Goal: Task Accomplishment & Management: Complete application form

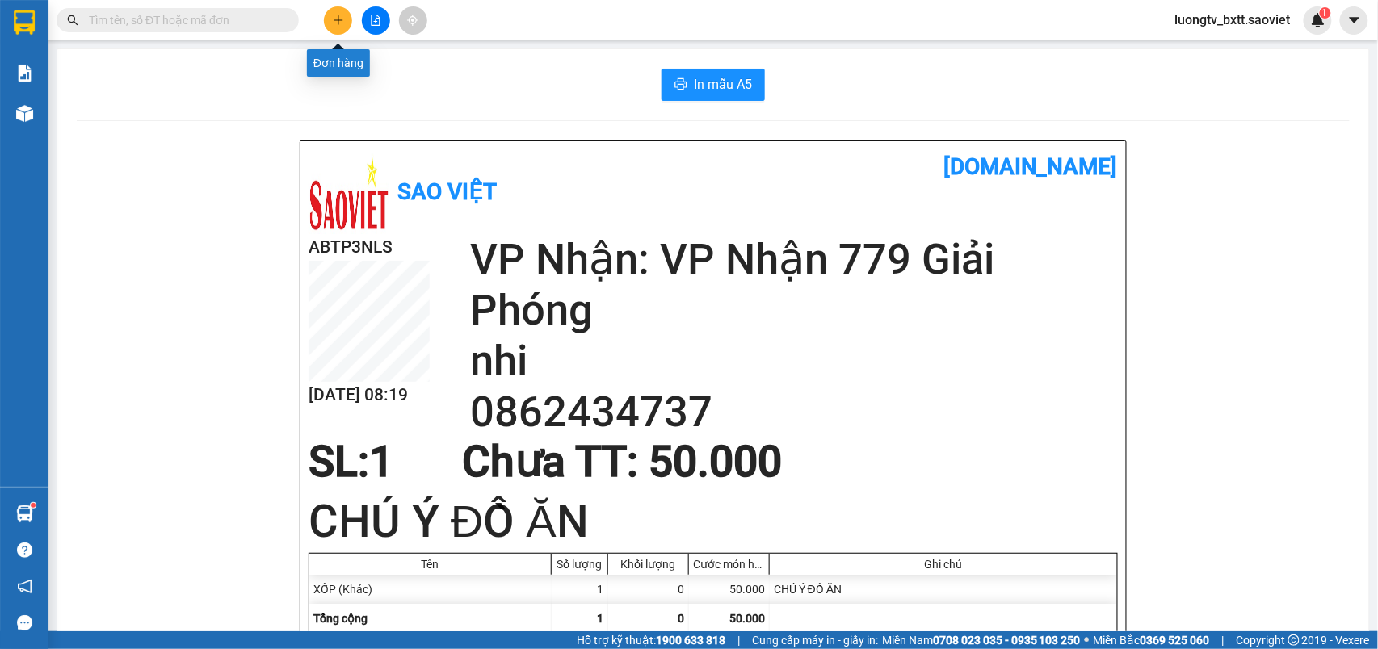
click at [337, 17] on icon "plus" at bounding box center [338, 20] width 11 height 11
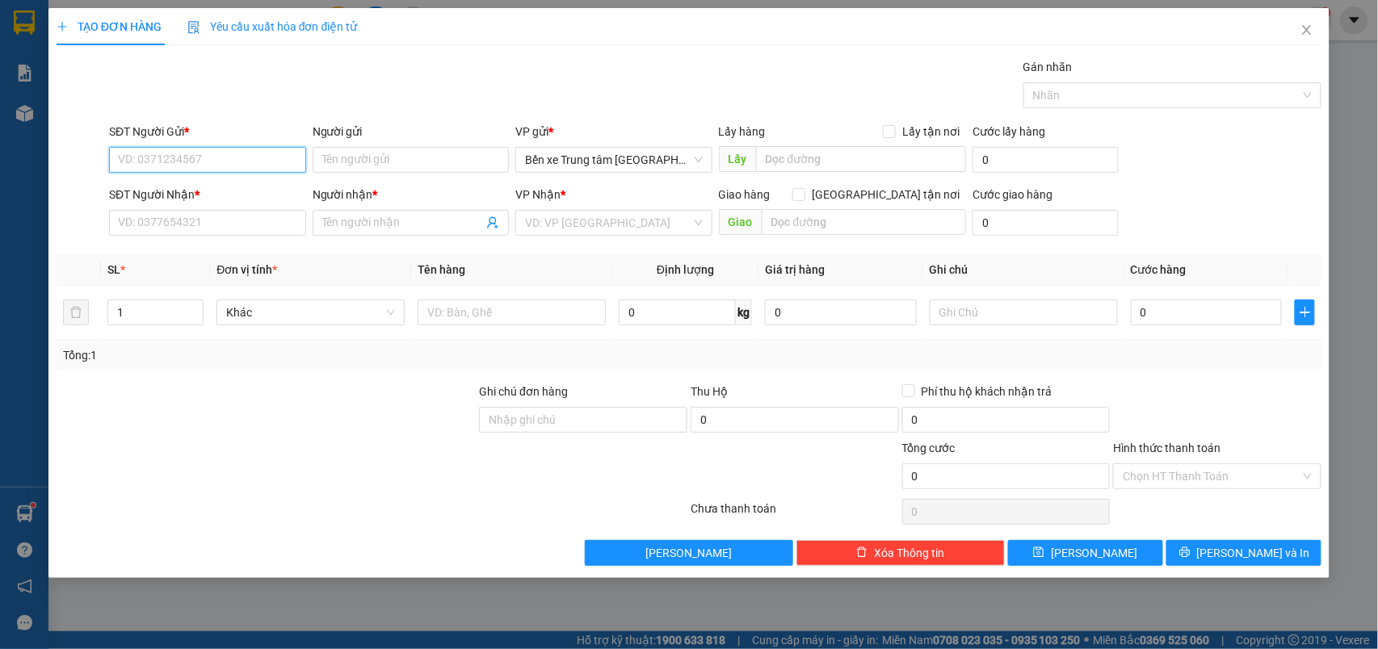
click at [260, 160] on input "SĐT Người Gửi *" at bounding box center [207, 160] width 197 height 26
click at [265, 157] on input "SĐT Người Gửi *" at bounding box center [207, 160] width 197 height 26
click at [260, 156] on input "SĐT Người Gửi *" at bounding box center [207, 160] width 197 height 26
click at [221, 162] on input "SĐT Người Gửi *" at bounding box center [207, 160] width 197 height 26
type input "0339921257"
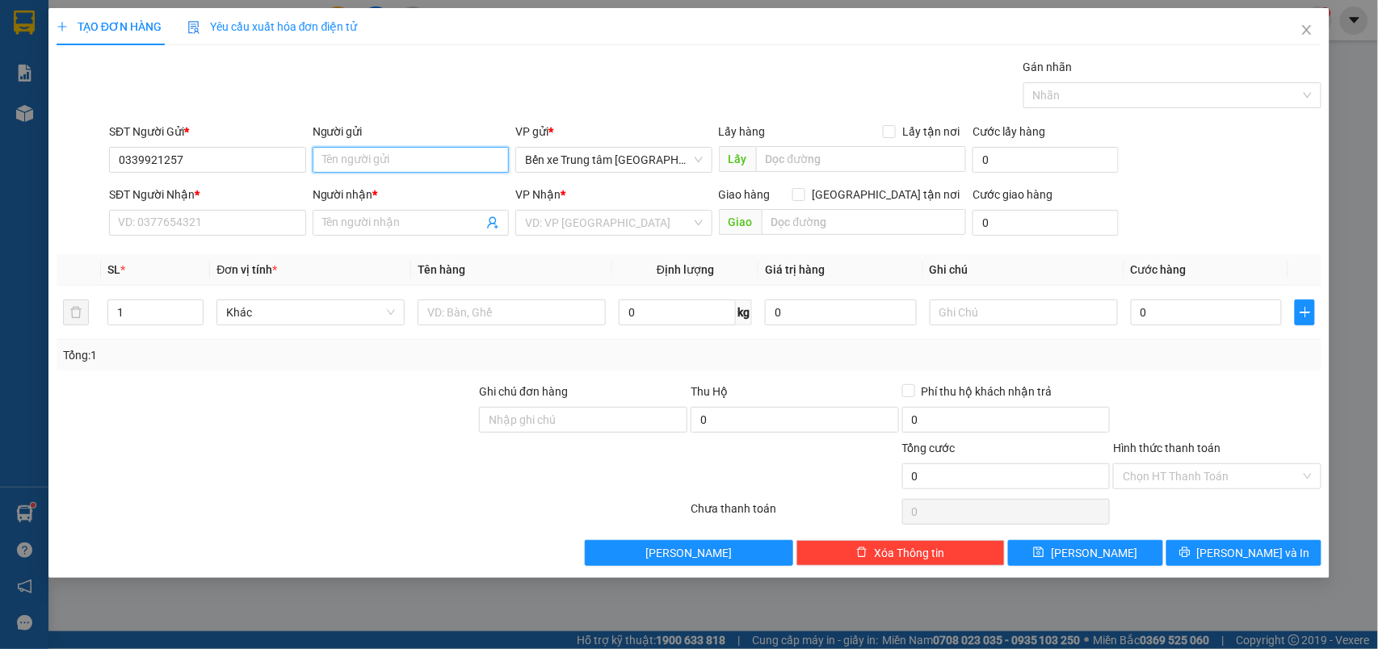
click at [357, 157] on input "Người gửi" at bounding box center [411, 160] width 197 height 26
type input "kt"
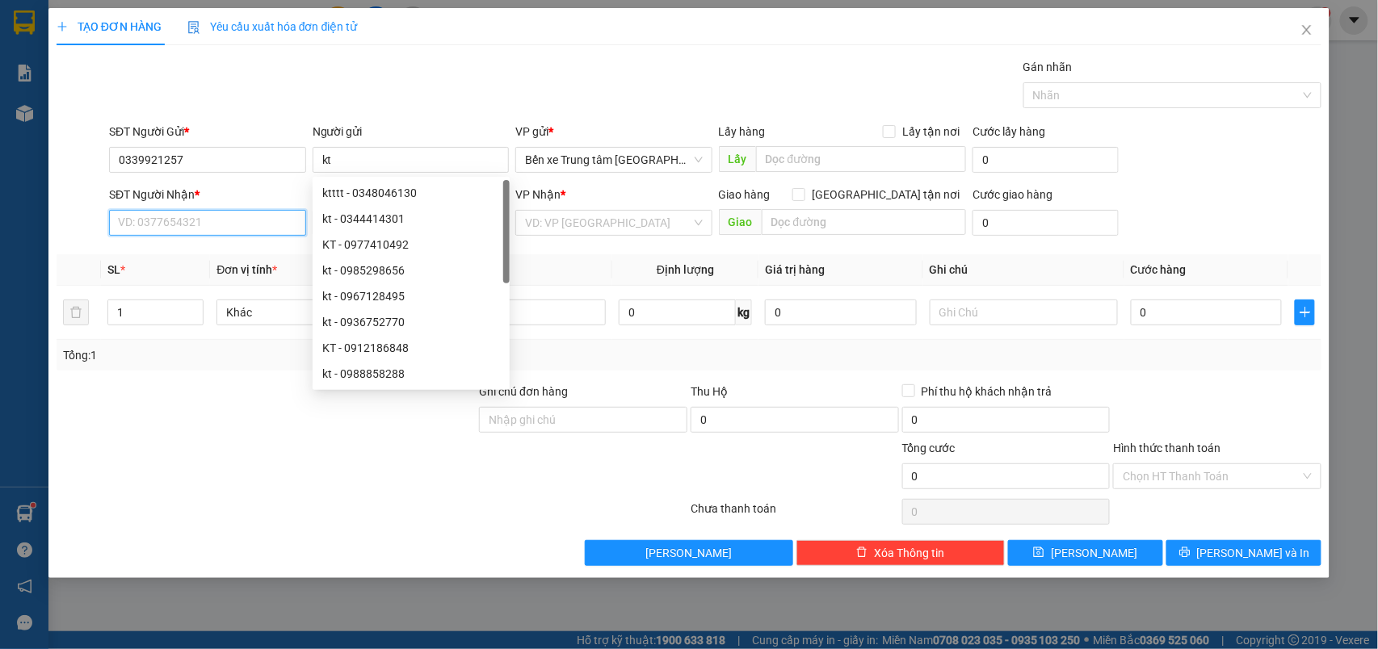
click at [208, 227] on input "SĐT Người Nhận *" at bounding box center [207, 223] width 197 height 26
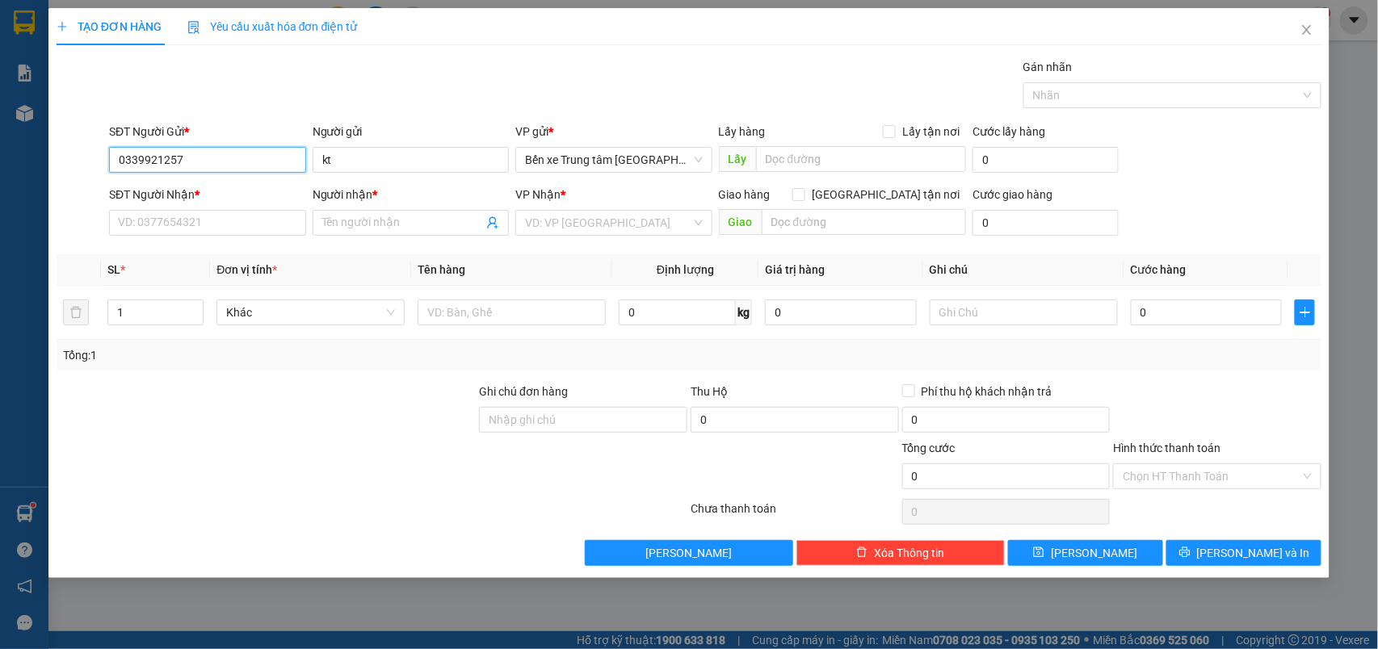
drag, startPoint x: 201, startPoint y: 166, endPoint x: 60, endPoint y: 179, distance: 142.0
click at [60, 179] on div "SĐT Người Gửi * 0339921257 0339921257 Người gửi kt VP gửi * Bến xe Trung tâm Là…" at bounding box center [689, 151] width 1269 height 57
type input "0339921257"
click at [205, 146] on div "SĐT Người Gửi *" at bounding box center [207, 135] width 197 height 24
click at [202, 156] on input "SĐT Người Gửi *" at bounding box center [207, 160] width 197 height 26
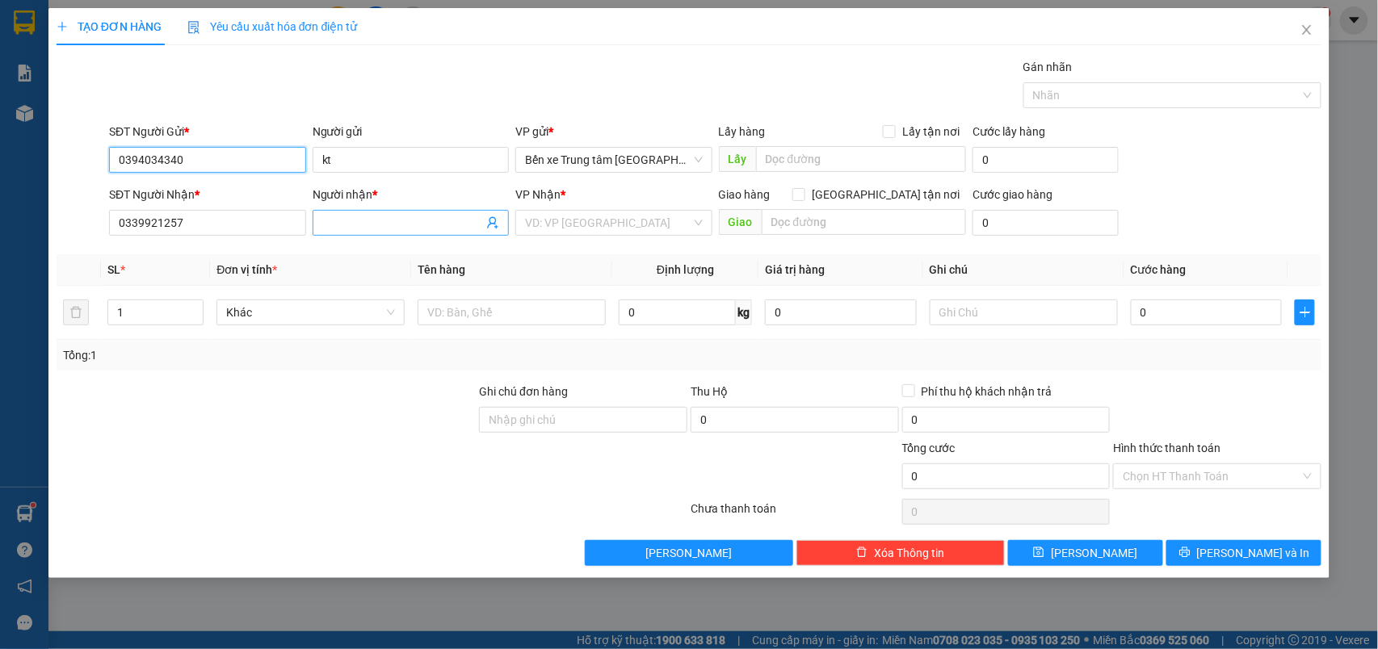
type input "0394034340"
click at [353, 224] on input "Người nhận *" at bounding box center [403, 223] width 162 height 18
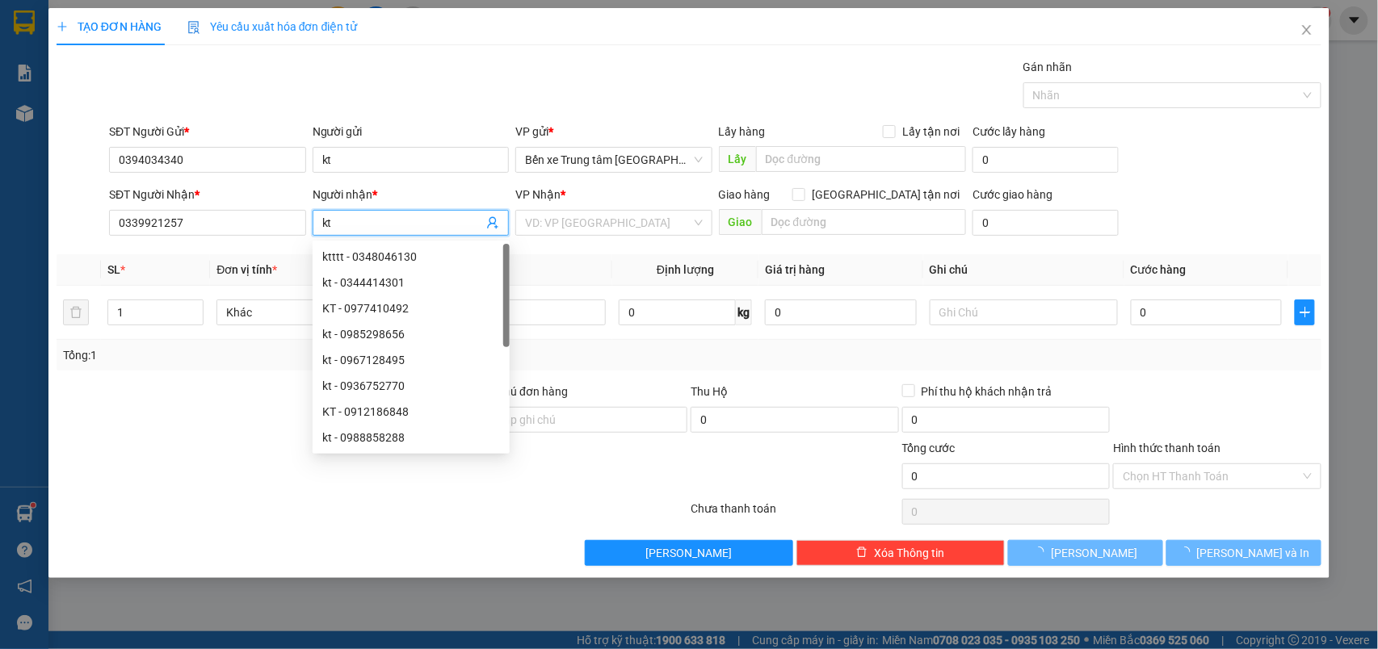
type input "kt"
click at [98, 446] on div at bounding box center [266, 467] width 423 height 57
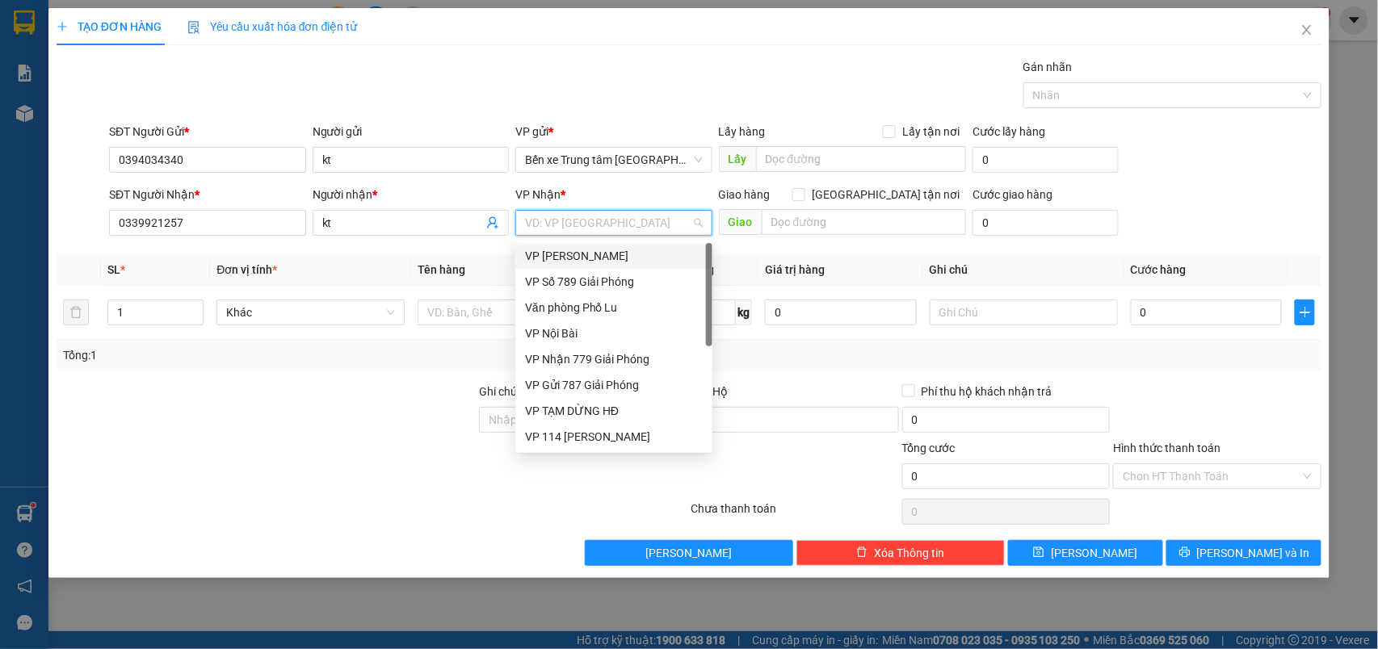
click at [582, 229] on input "search" at bounding box center [608, 223] width 166 height 24
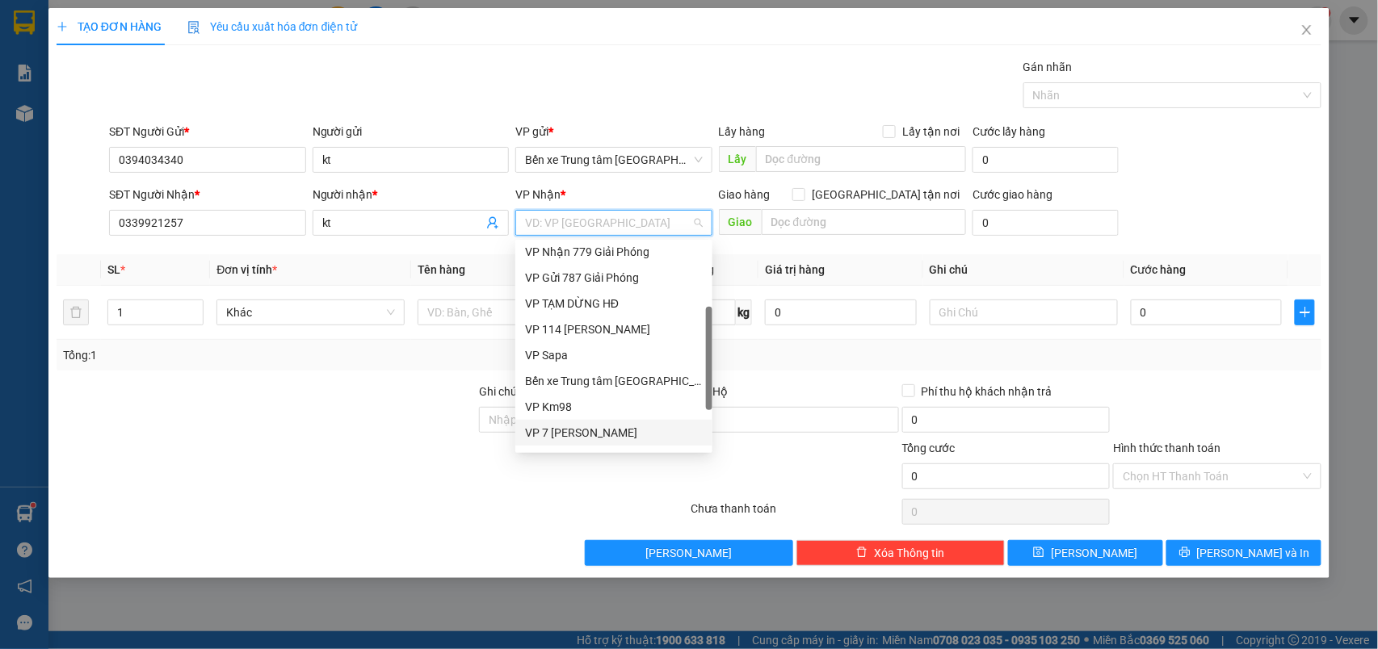
click at [583, 430] on div "VP 7 [PERSON_NAME]" at bounding box center [614, 433] width 178 height 18
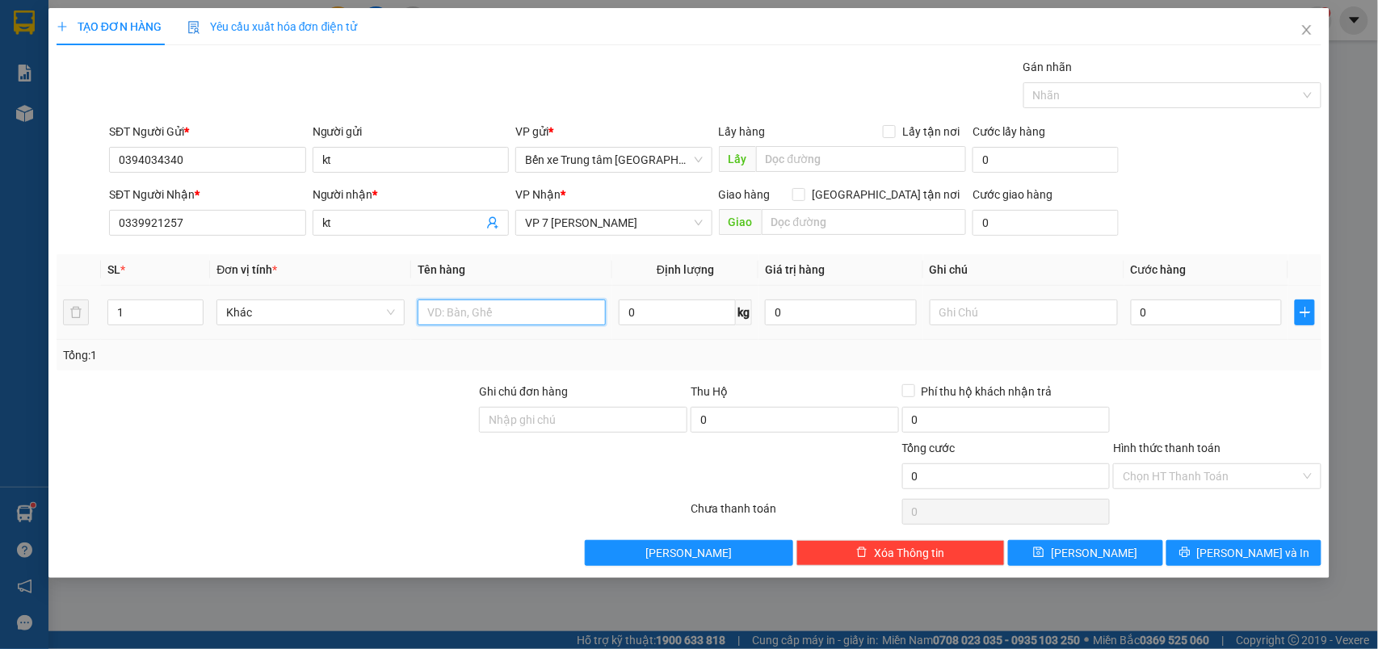
click at [486, 309] on input "text" at bounding box center [512, 313] width 188 height 26
type input "xemays"
click at [1184, 317] on input "0" at bounding box center [1207, 313] width 152 height 26
type input "3"
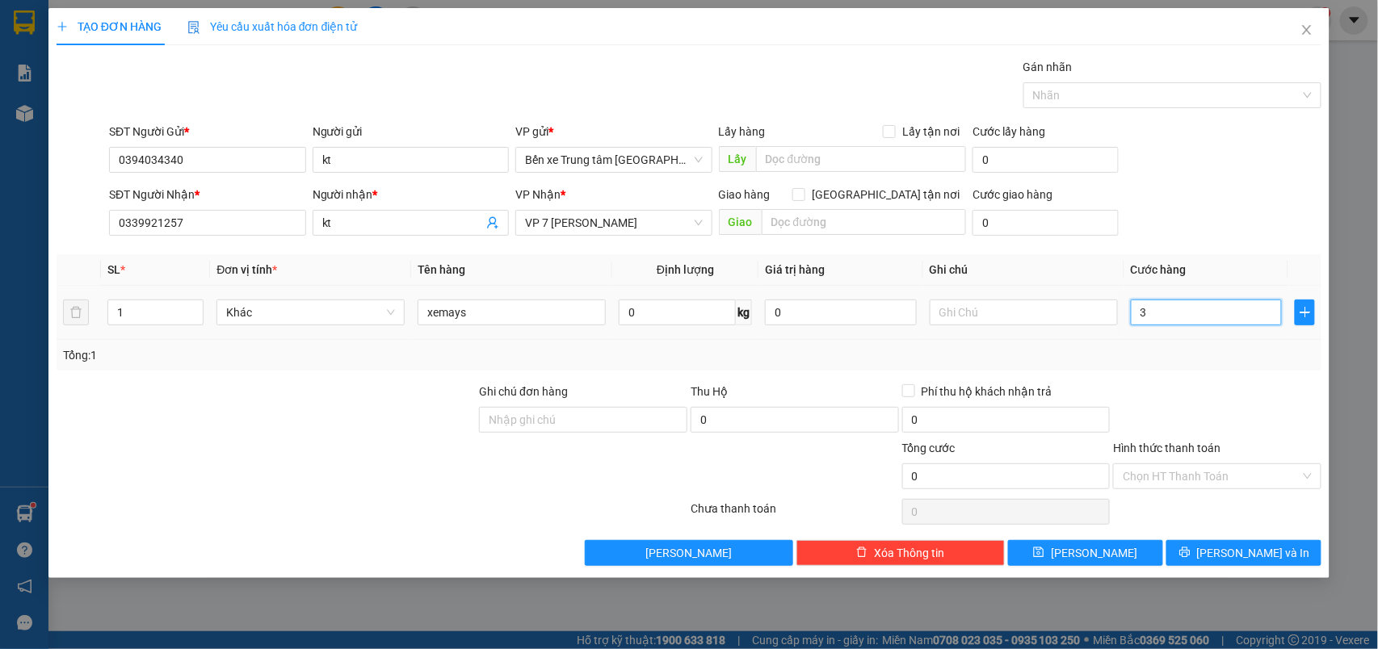
type input "3"
type input "35"
type input "350"
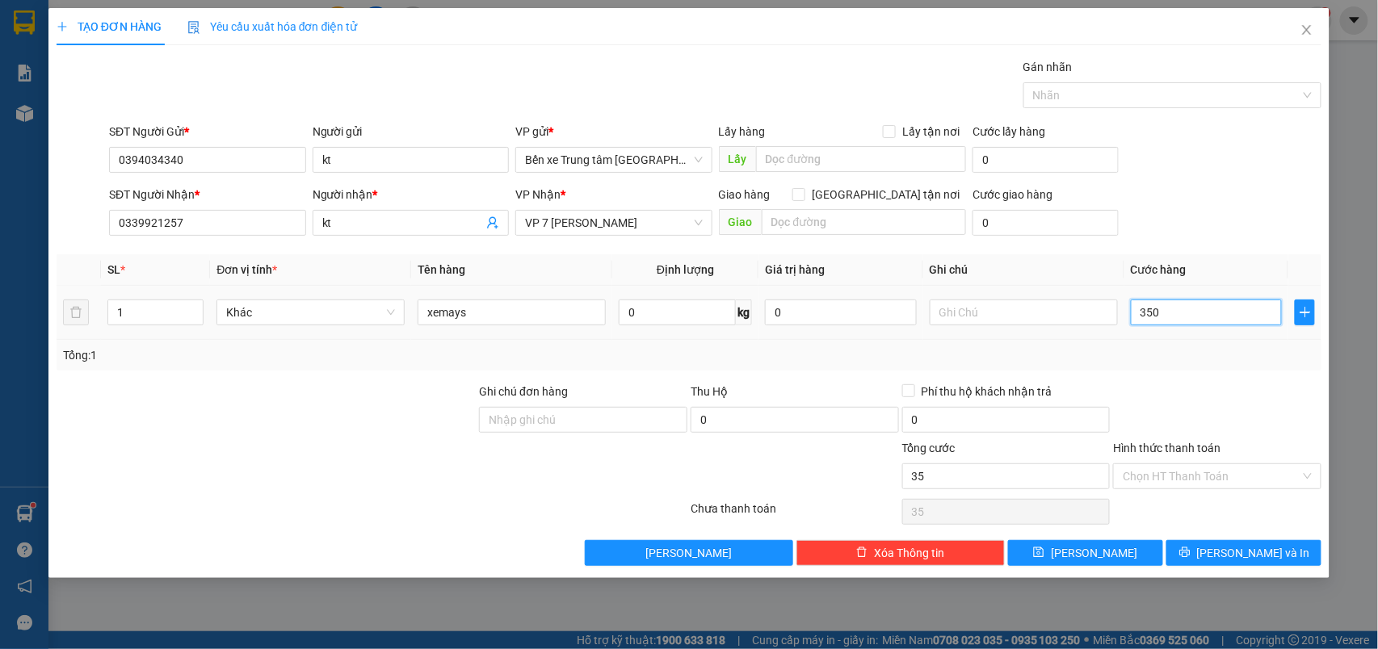
type input "350"
click at [632, 216] on span "VP 7 [PERSON_NAME]" at bounding box center [614, 223] width 178 height 24
type input "350.000"
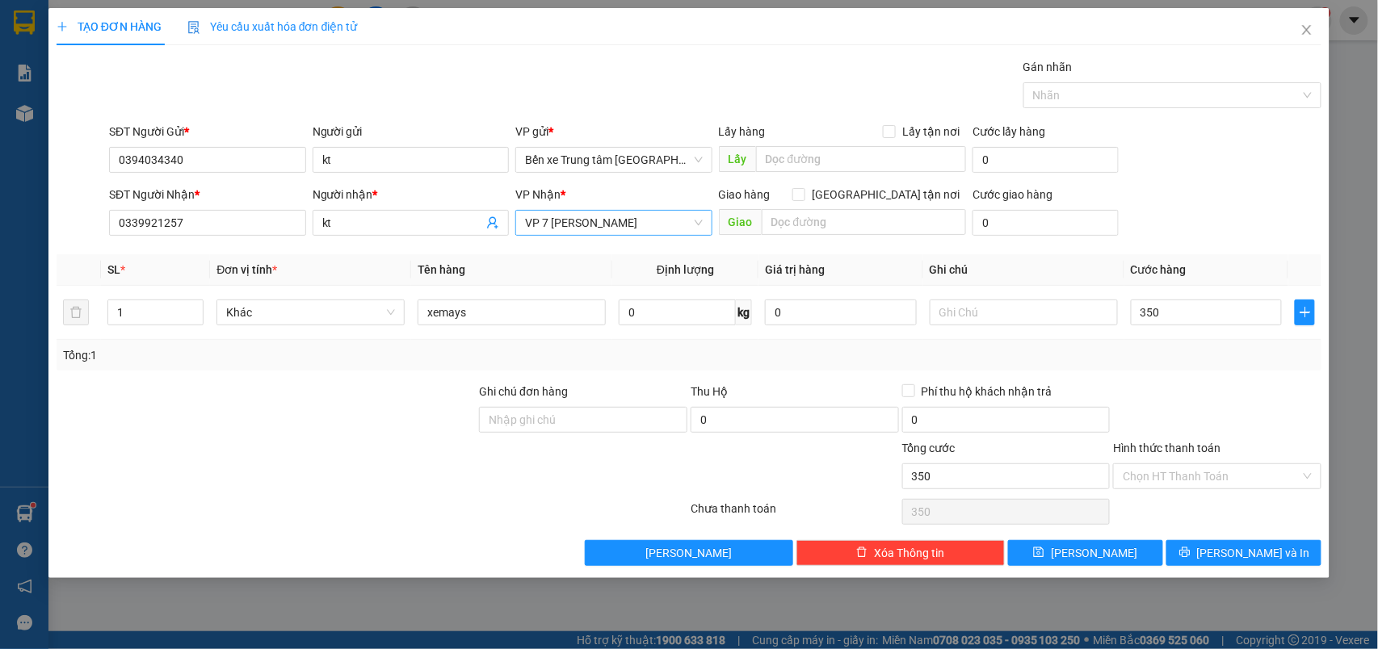
type input "350.000"
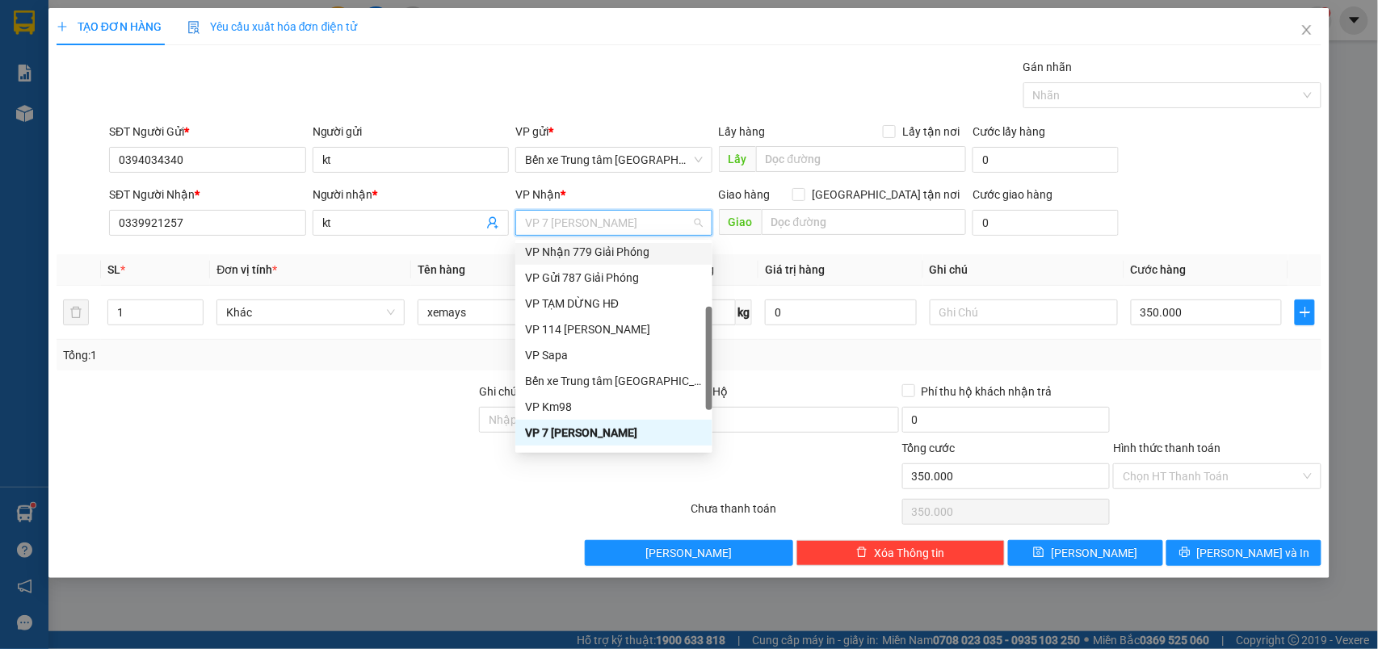
click at [632, 254] on div "VP Nhận 779 Giải Phóng" at bounding box center [614, 252] width 178 height 18
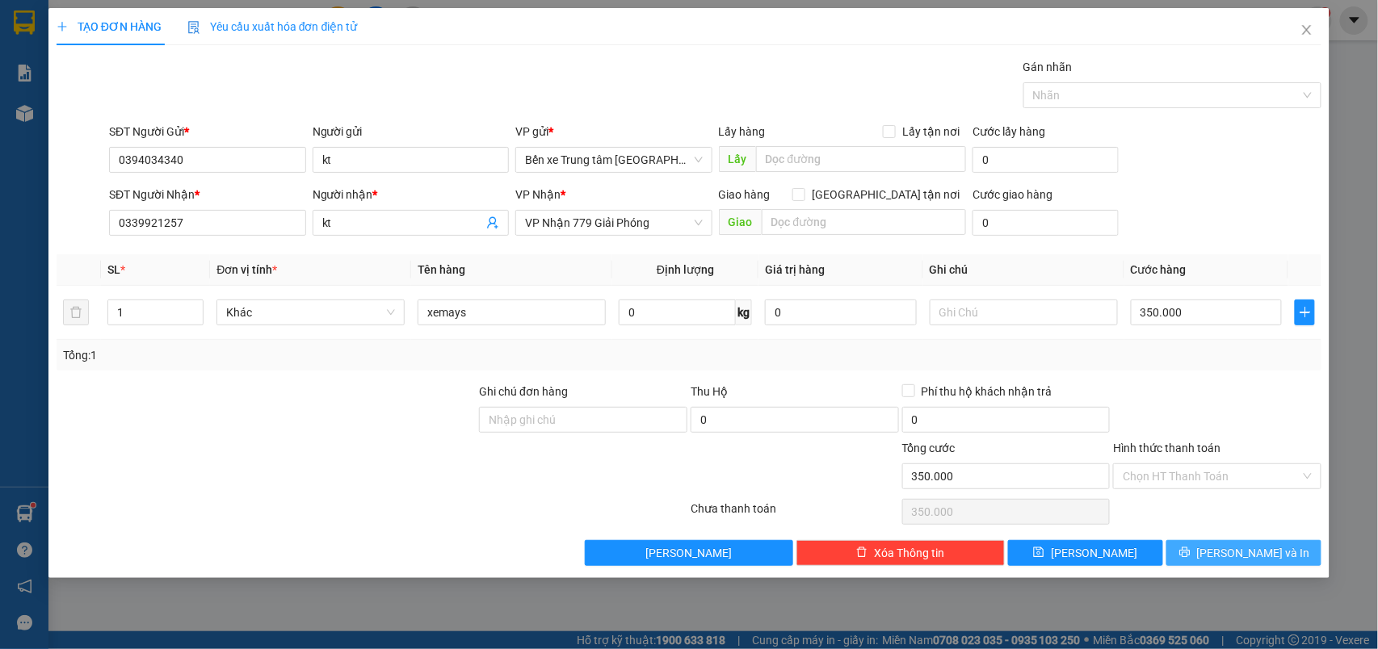
click at [1226, 552] on button "[PERSON_NAME] và In" at bounding box center [1243, 553] width 155 height 26
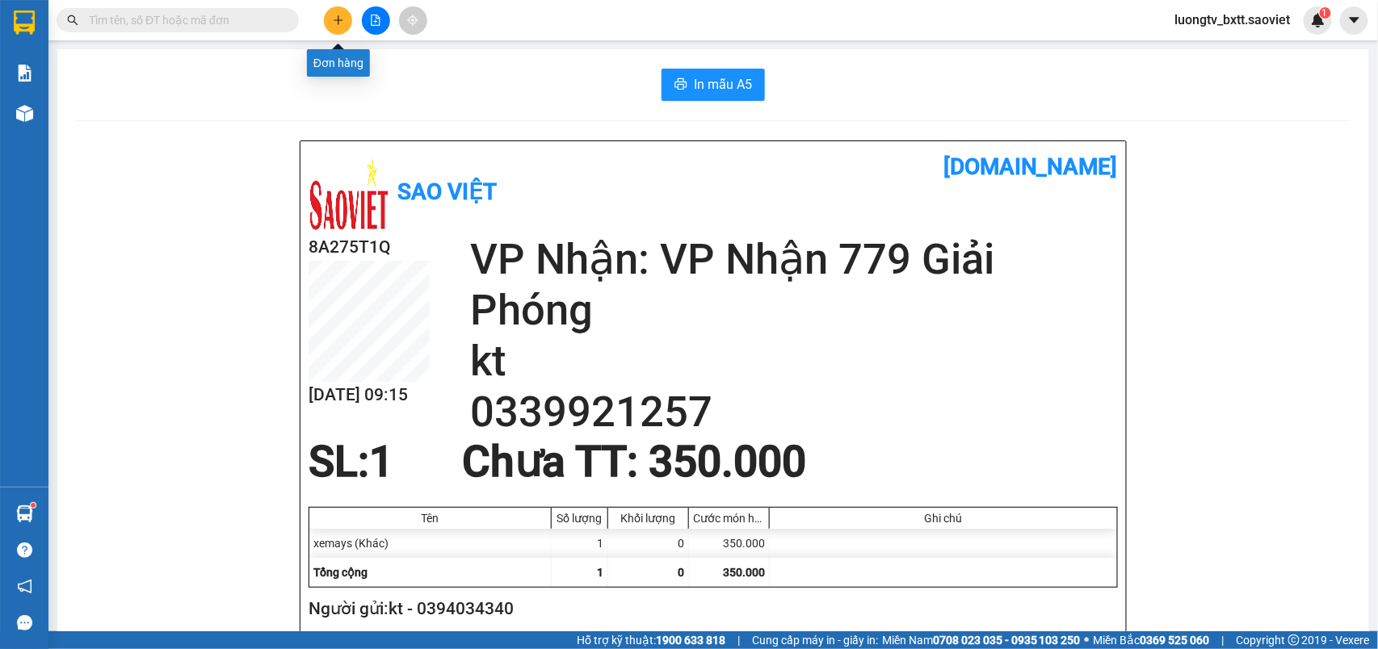
click at [339, 24] on icon "plus" at bounding box center [338, 20] width 11 height 11
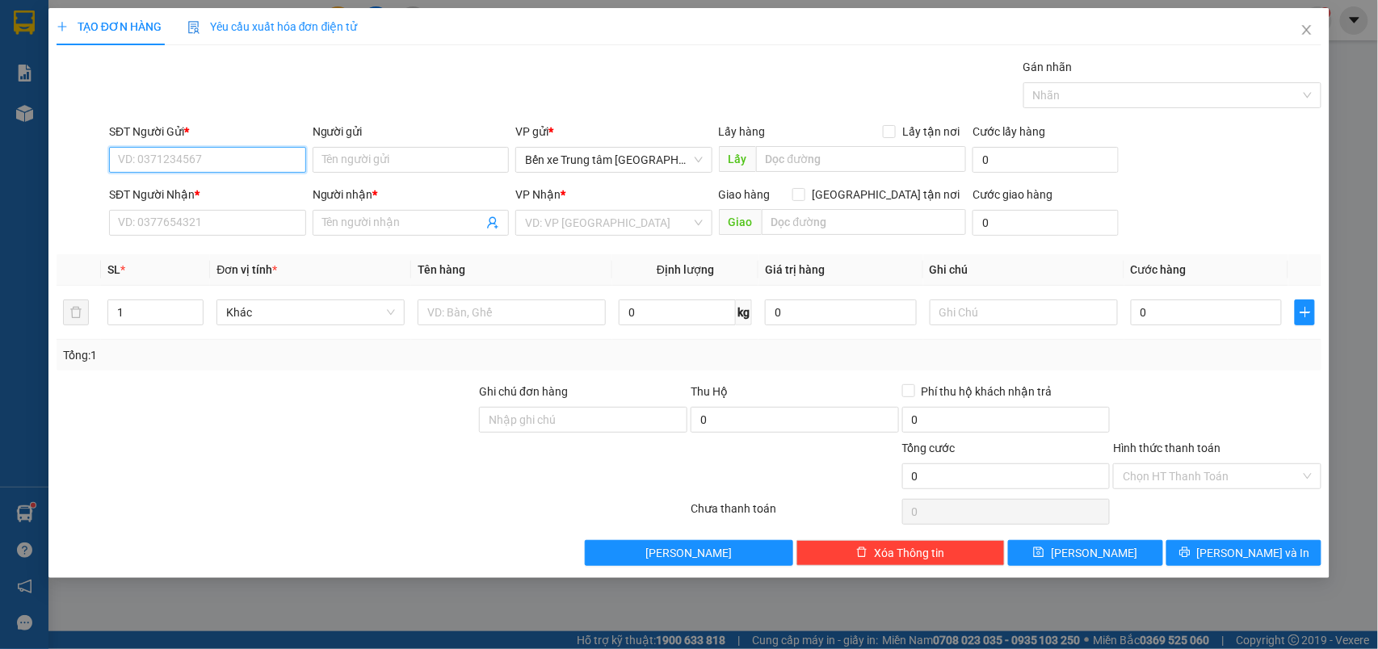
click at [253, 162] on input "SĐT Người Gửi *" at bounding box center [207, 160] width 197 height 26
type input "0965102274"
click at [200, 191] on div "0965102274 - nhi" at bounding box center [208, 193] width 178 height 18
type input "nhi"
type input "0392734683"
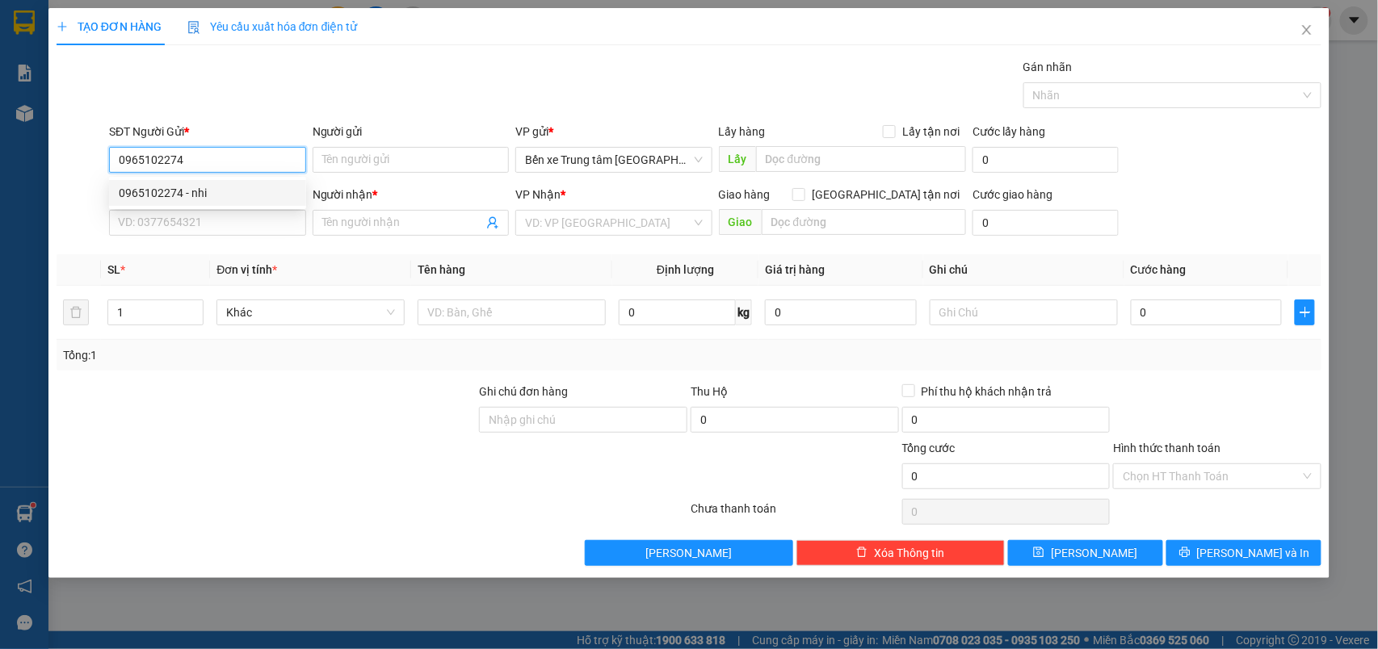
type input "ngọc"
type input "0965102274"
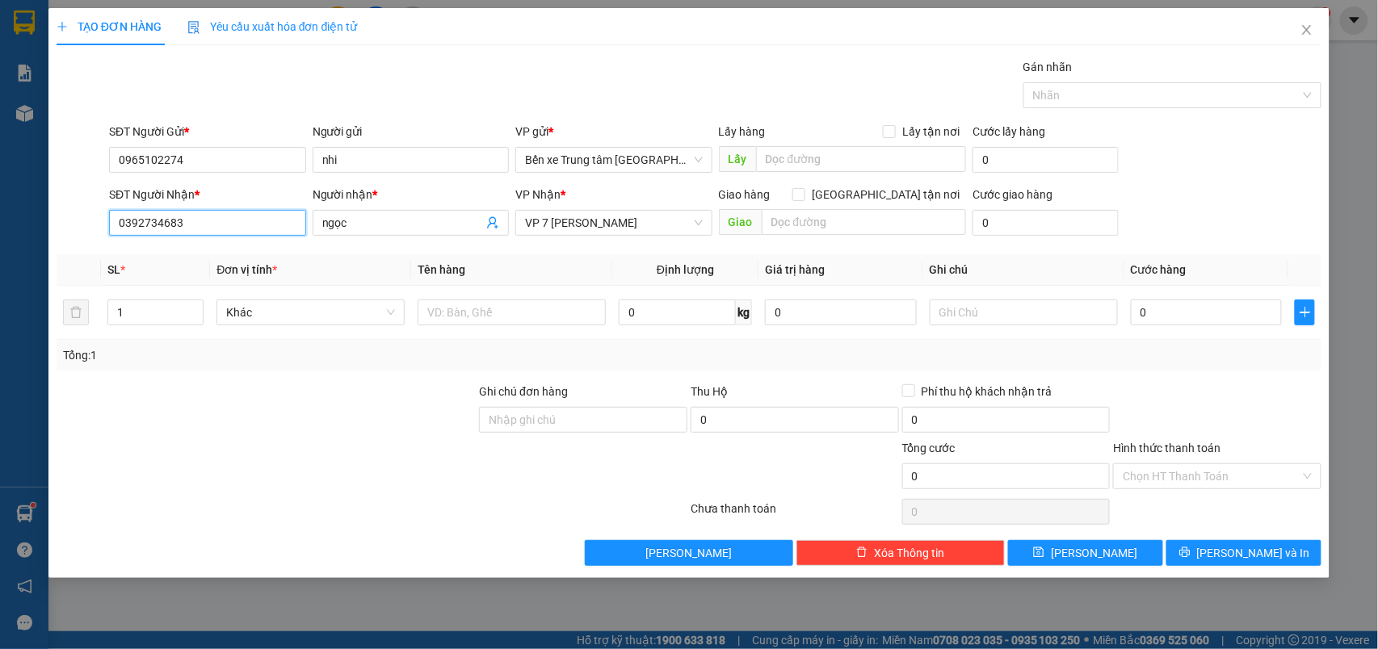
drag, startPoint x: 195, startPoint y: 228, endPoint x: 81, endPoint y: 240, distance: 115.3
click at [81, 240] on div "SĐT Người Nhận * 0392734683 Người nhận * ngọc VP Nhận * VP 7 [PERSON_NAME] Giao…" at bounding box center [689, 214] width 1269 height 57
type input "0397023250"
drag, startPoint x: 352, startPoint y: 217, endPoint x: 314, endPoint y: 226, distance: 39.0
click at [314, 226] on span "ngọc" at bounding box center [411, 223] width 197 height 26
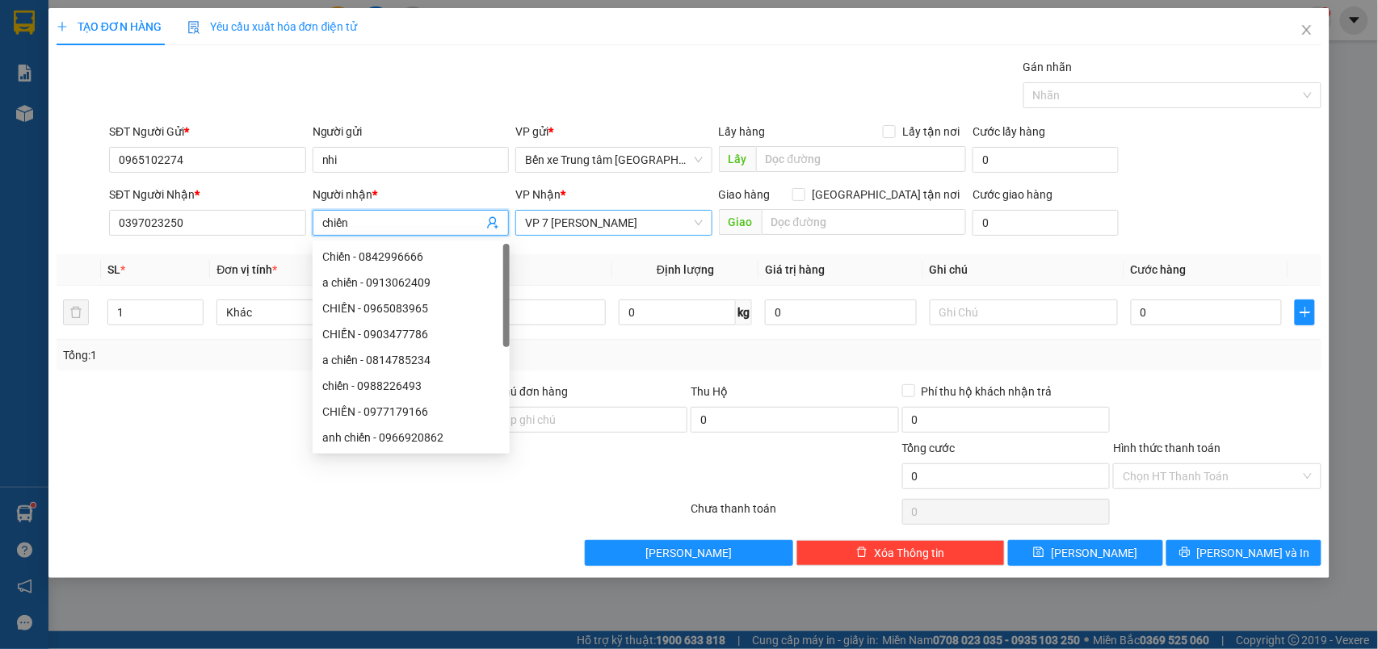
click at [602, 220] on span "VP 7 [PERSON_NAME]" at bounding box center [614, 223] width 178 height 24
type input "chiến"
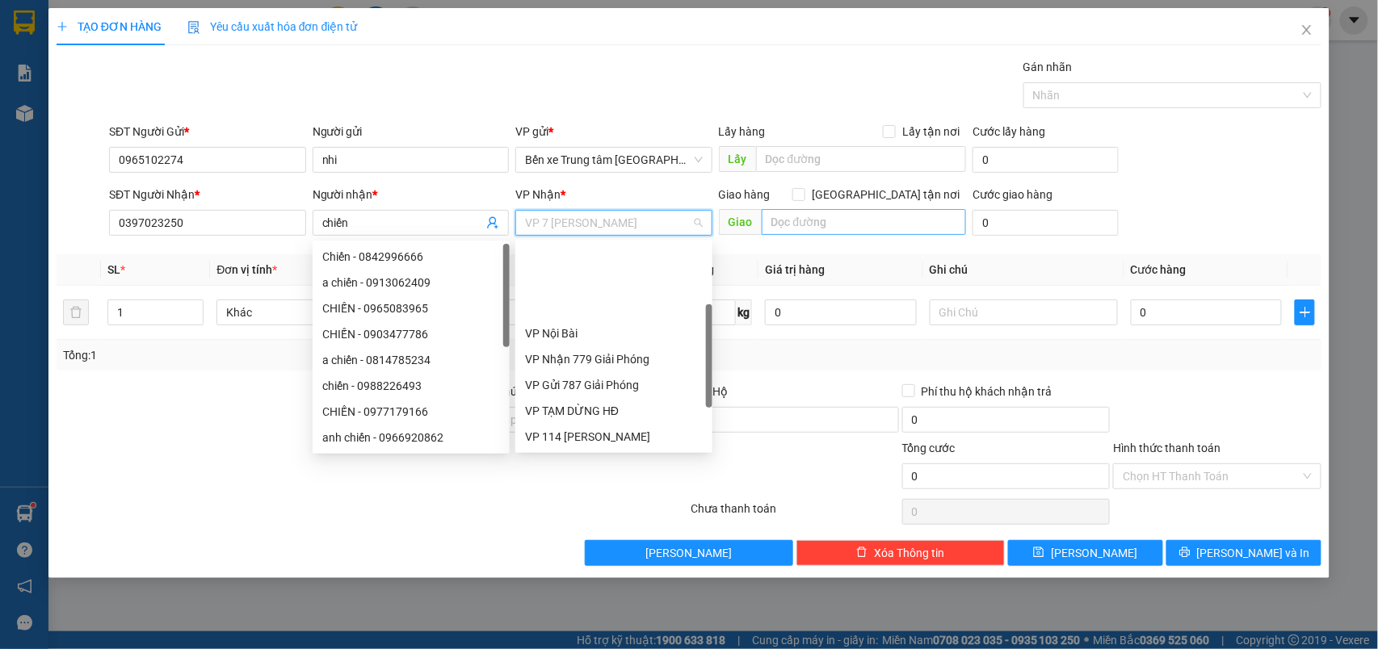
scroll to position [103, 0]
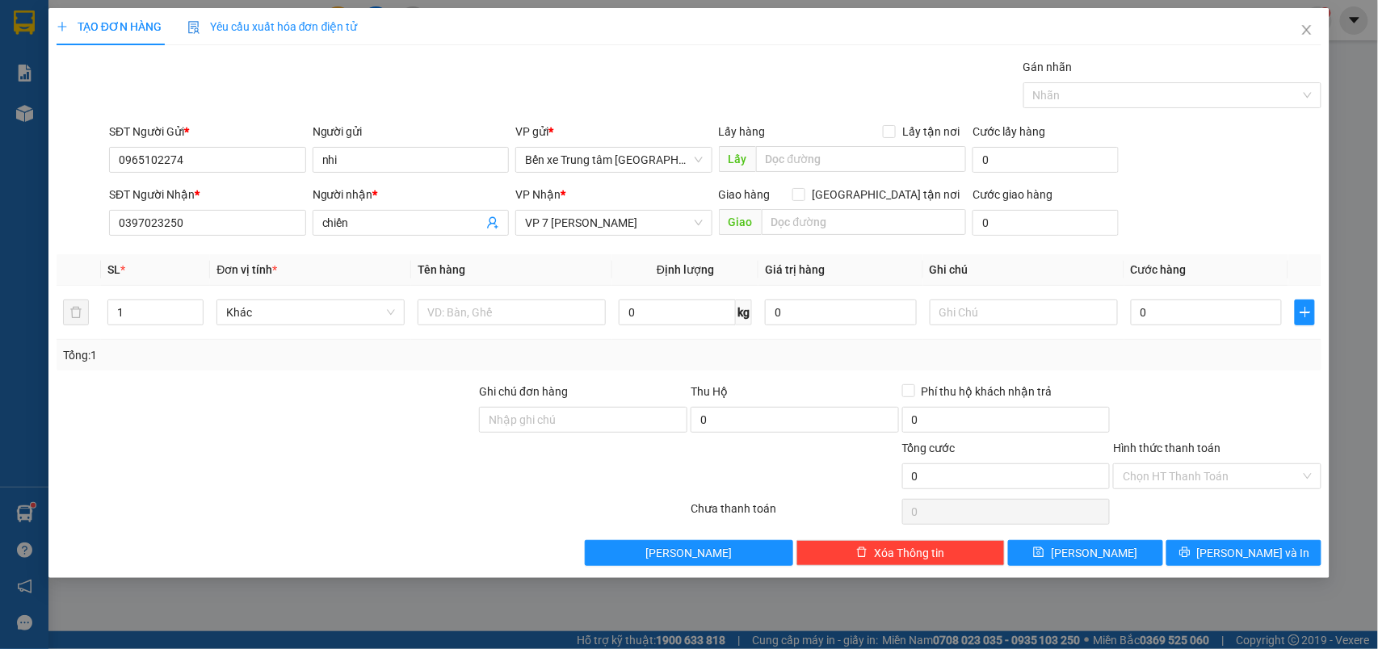
click at [1242, 201] on div "SĐT Người Nhận * 0397023250 Người nhận * chiến VP Nhận * VP 7 [PERSON_NAME] Gia…" at bounding box center [715, 214] width 1219 height 57
click at [446, 321] on input "text" at bounding box center [512, 313] width 188 height 26
type input "hộp trứng"
click at [977, 318] on input "text" at bounding box center [1024, 313] width 188 height 26
type input "C"
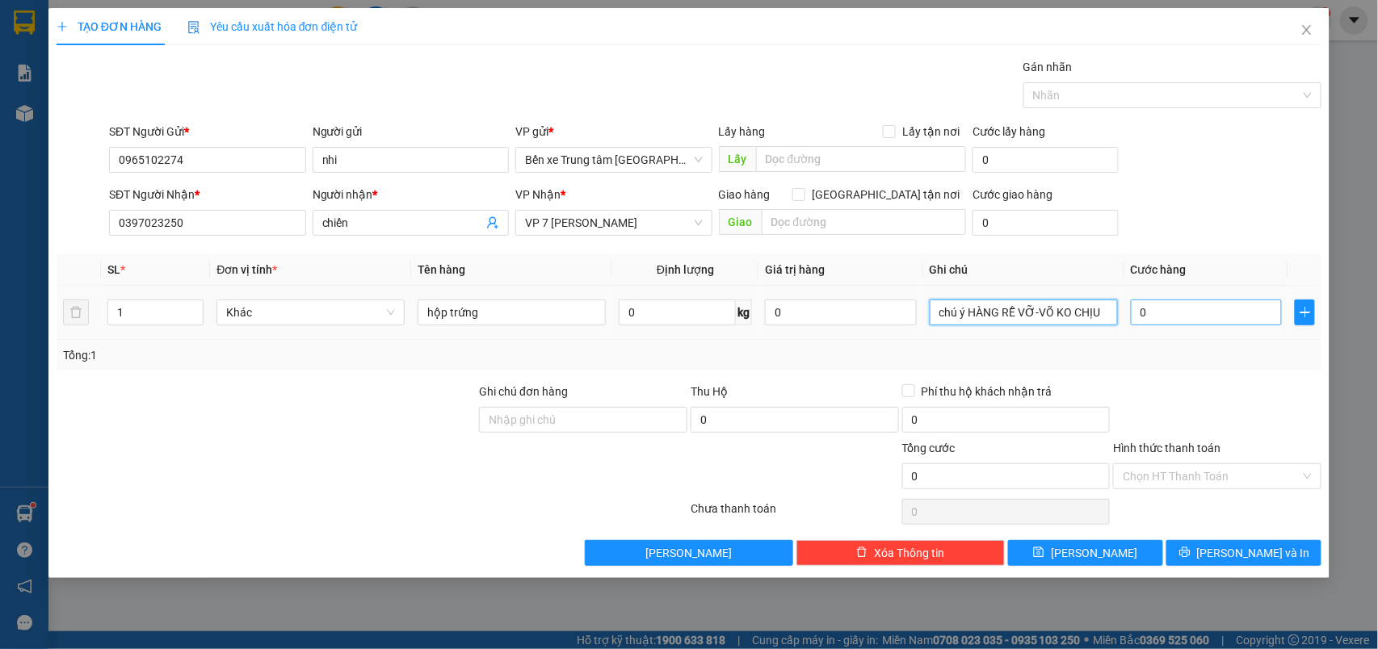
type input "chú ý HÀNG RỄ VỠ-VÕ KO CHỊU"
click at [1199, 317] on input "0" at bounding box center [1207, 313] width 152 height 26
type input "5"
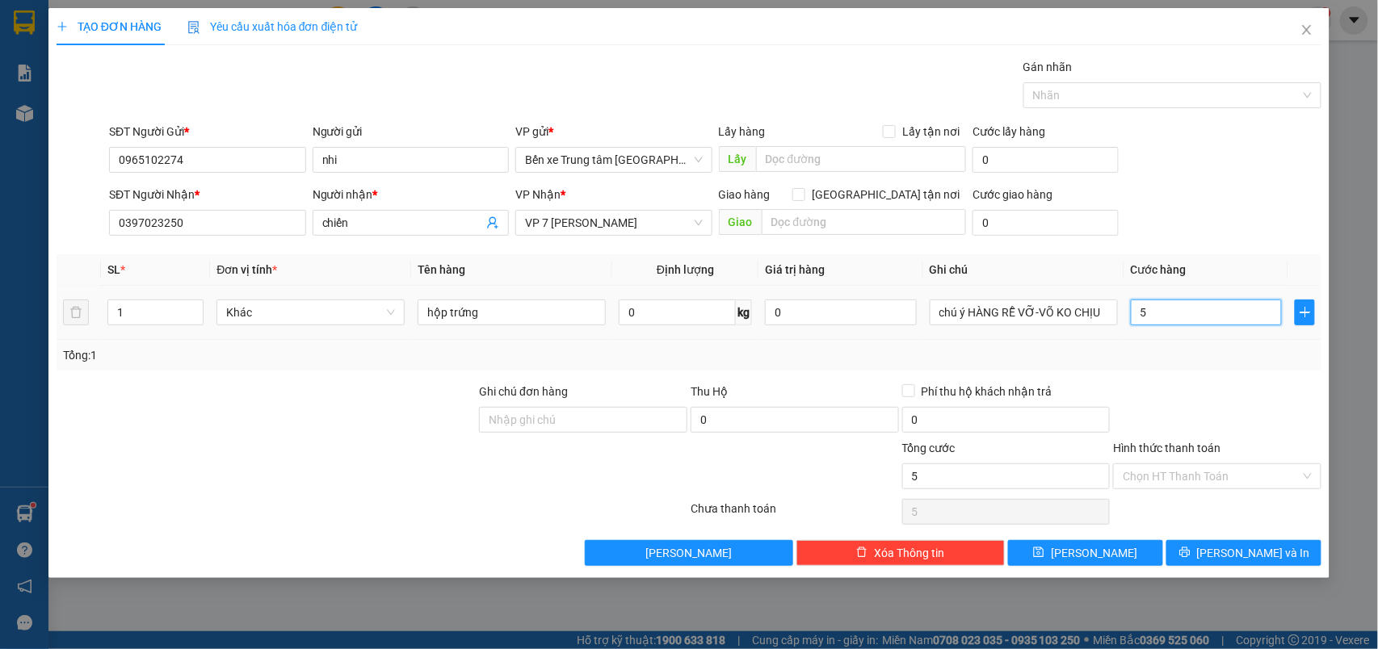
type input "50"
type input "50.000"
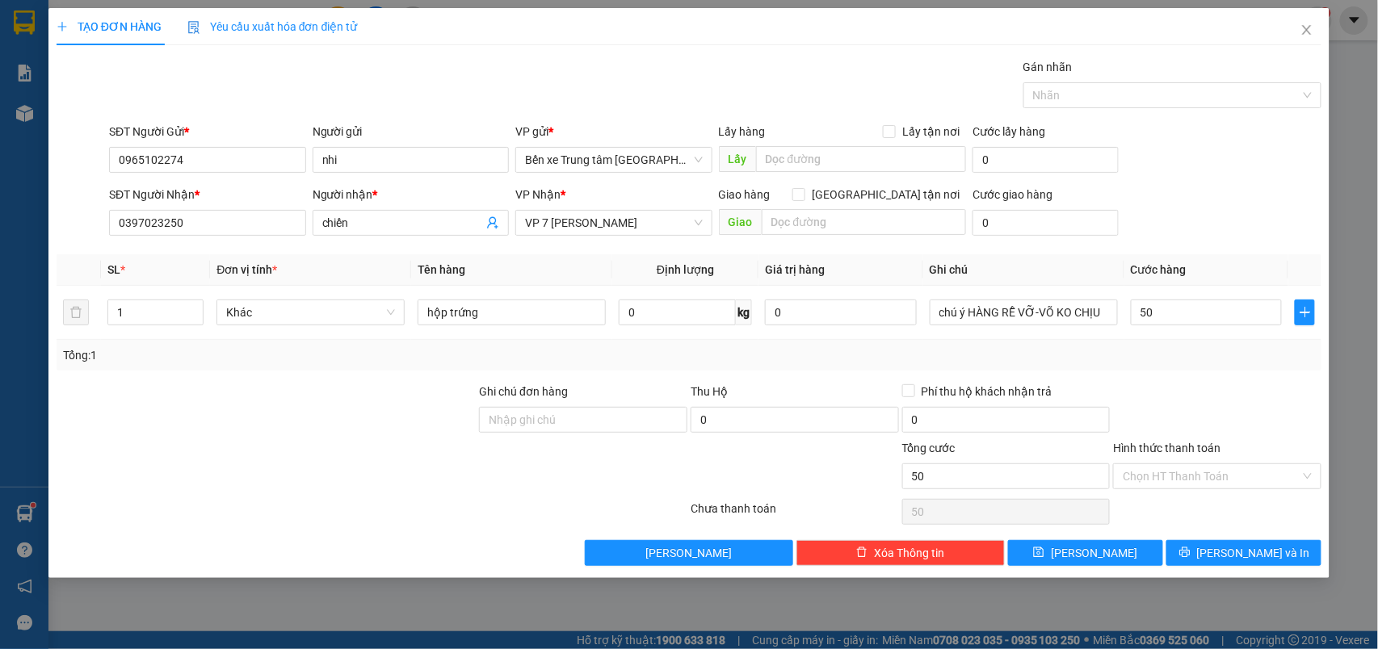
type input "50.000"
click at [1231, 205] on div "SĐT Người Nhận * 0397023250 Người nhận * chiến VP Nhận * VP 7 [PERSON_NAME] Gia…" at bounding box center [715, 214] width 1219 height 57
click at [1228, 556] on button "[PERSON_NAME] và In" at bounding box center [1243, 553] width 155 height 26
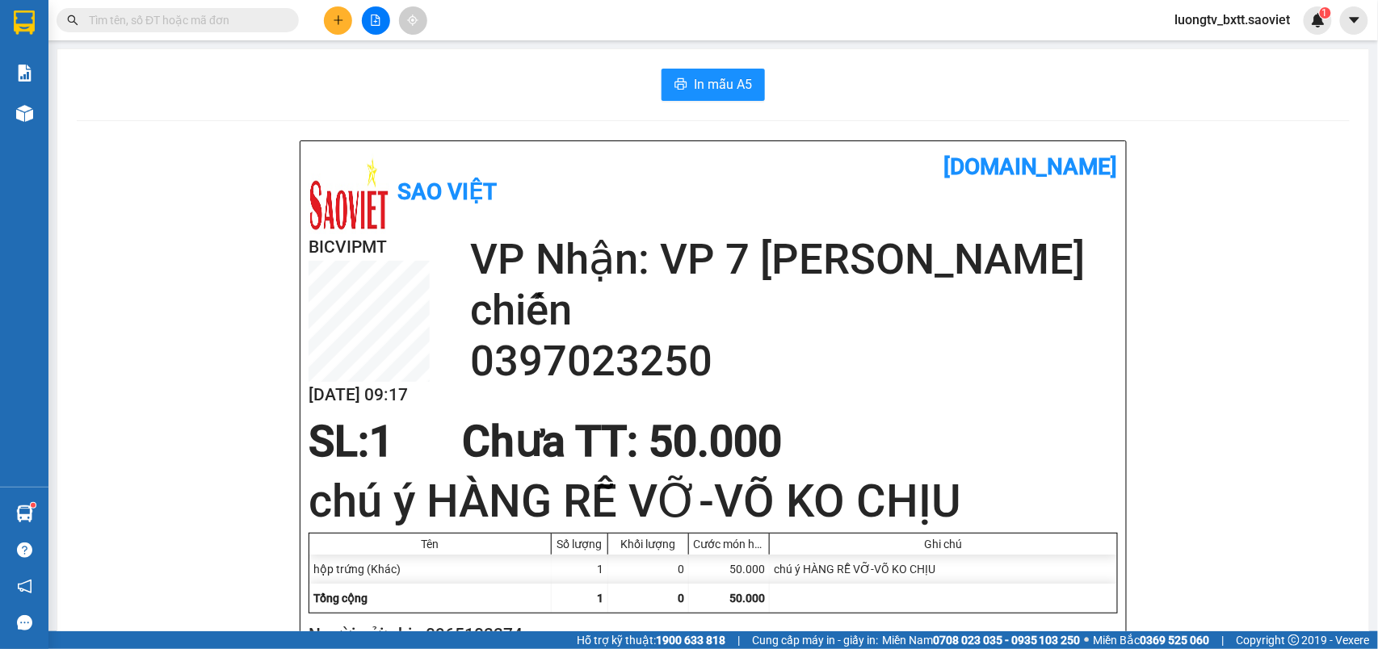
click at [544, 90] on div "In mẫu A5" at bounding box center [713, 85] width 1273 height 32
click at [188, 18] on input "text" at bounding box center [184, 20] width 191 height 18
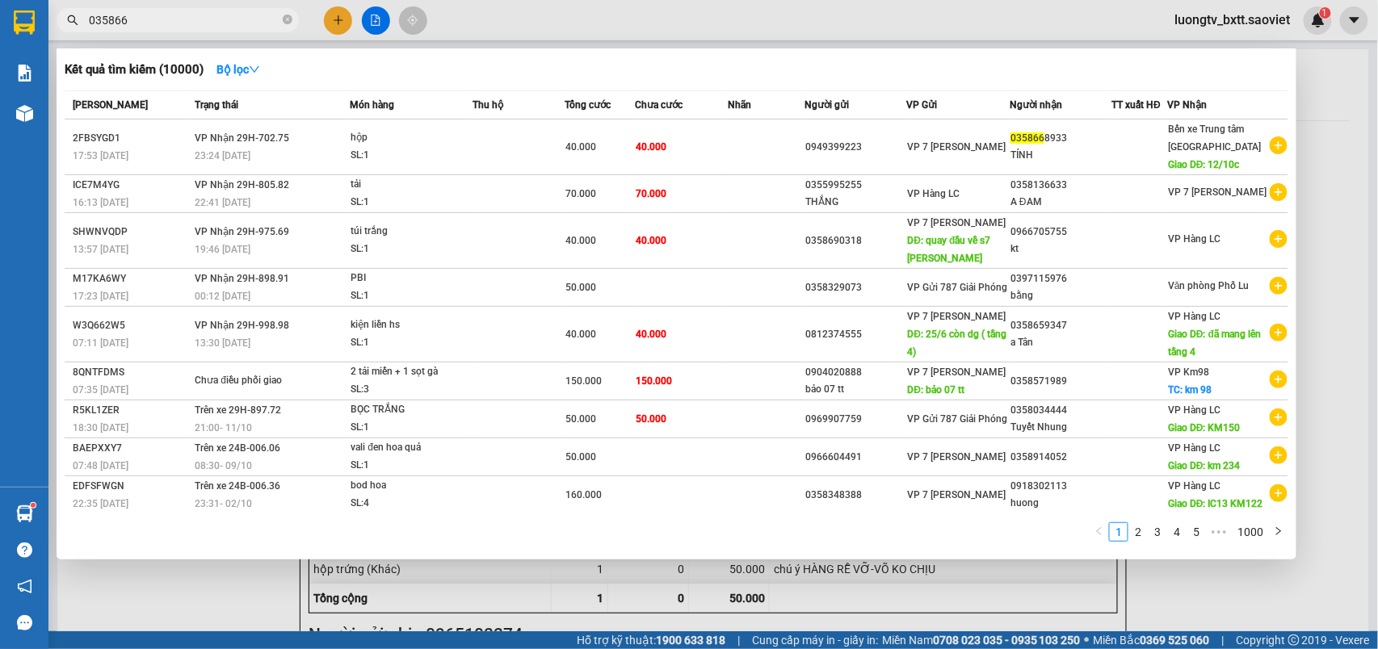
type input "0358668"
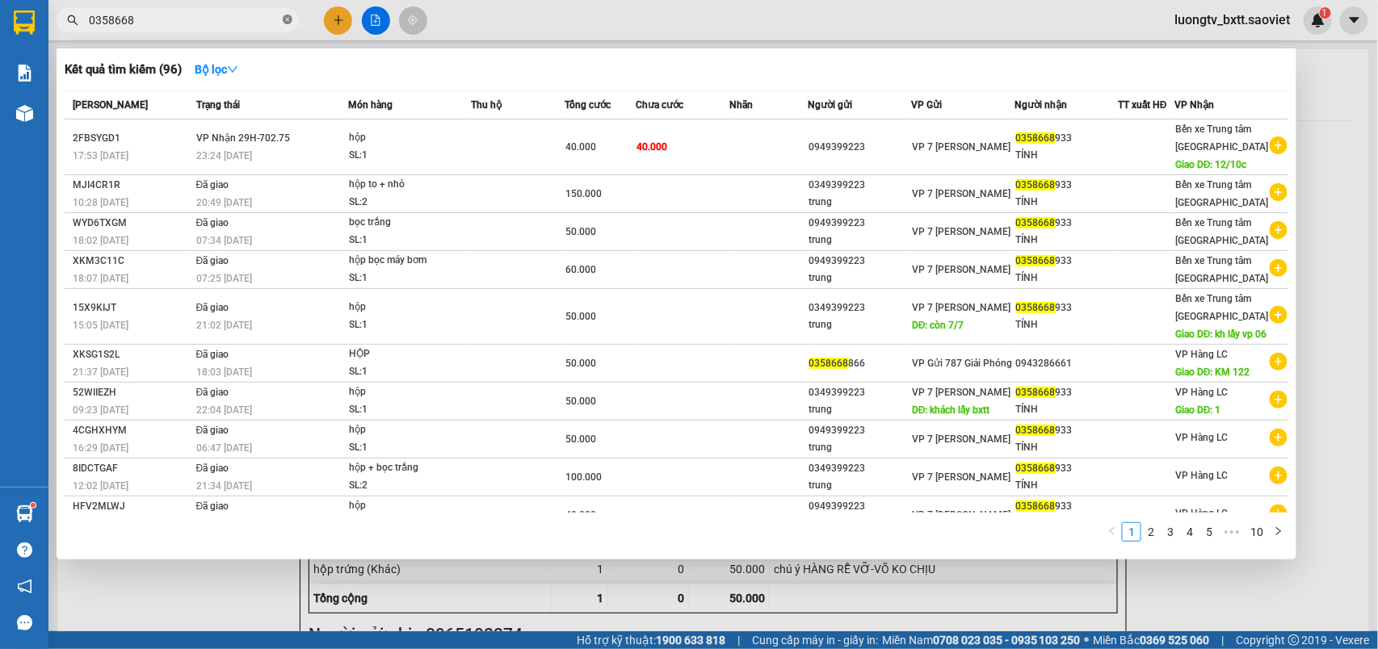
click at [288, 18] on icon "close-circle" at bounding box center [288, 20] width 10 height 10
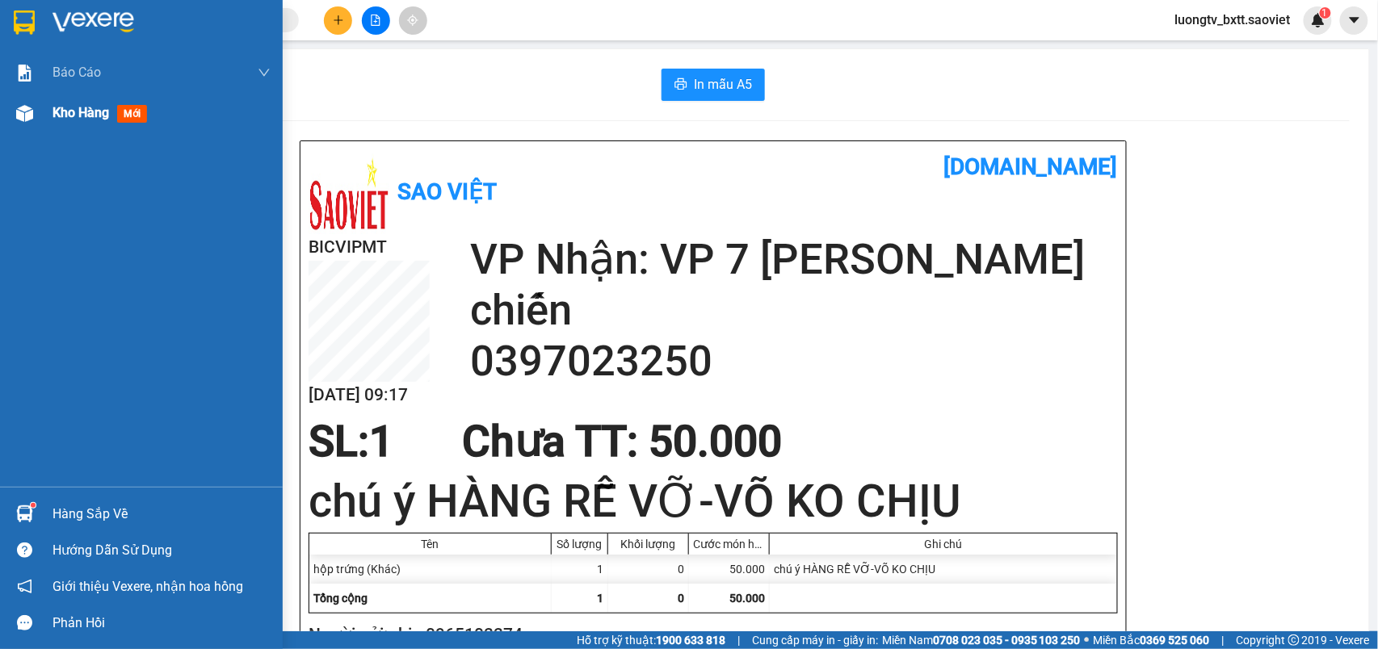
click at [60, 113] on span "Kho hàng" at bounding box center [80, 112] width 57 height 15
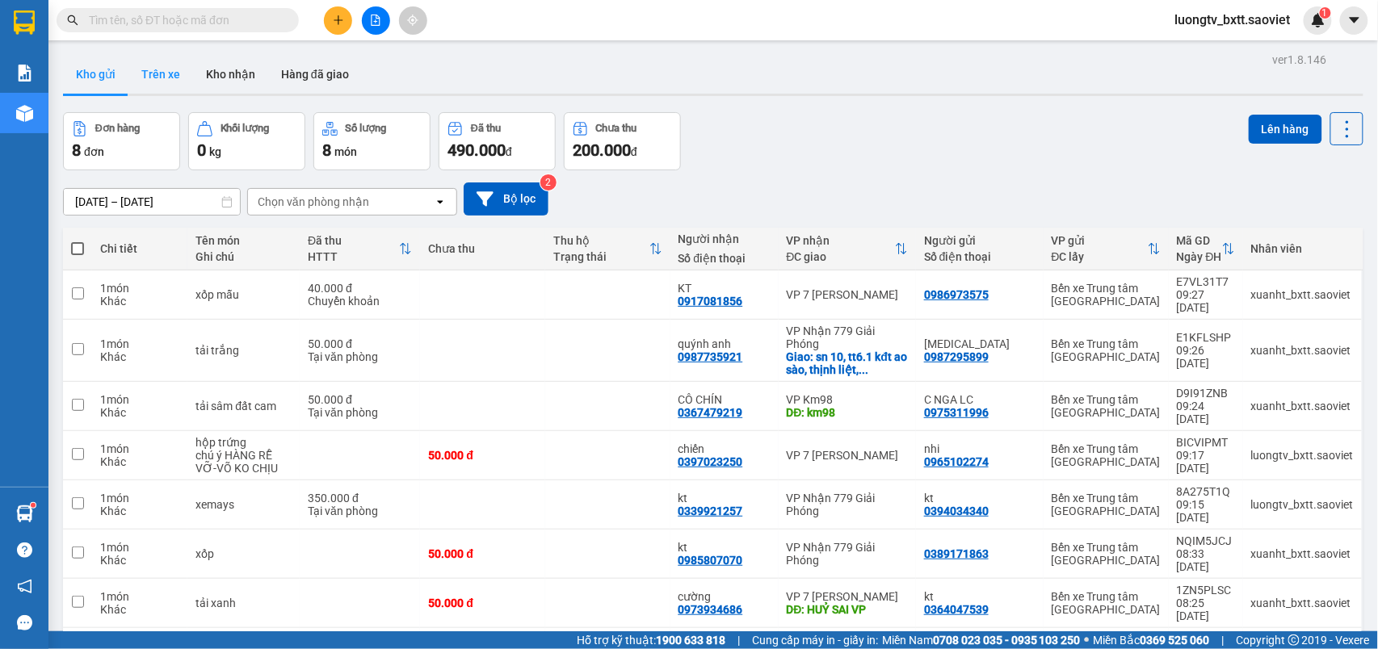
click at [160, 69] on button "Trên xe" at bounding box center [160, 74] width 65 height 39
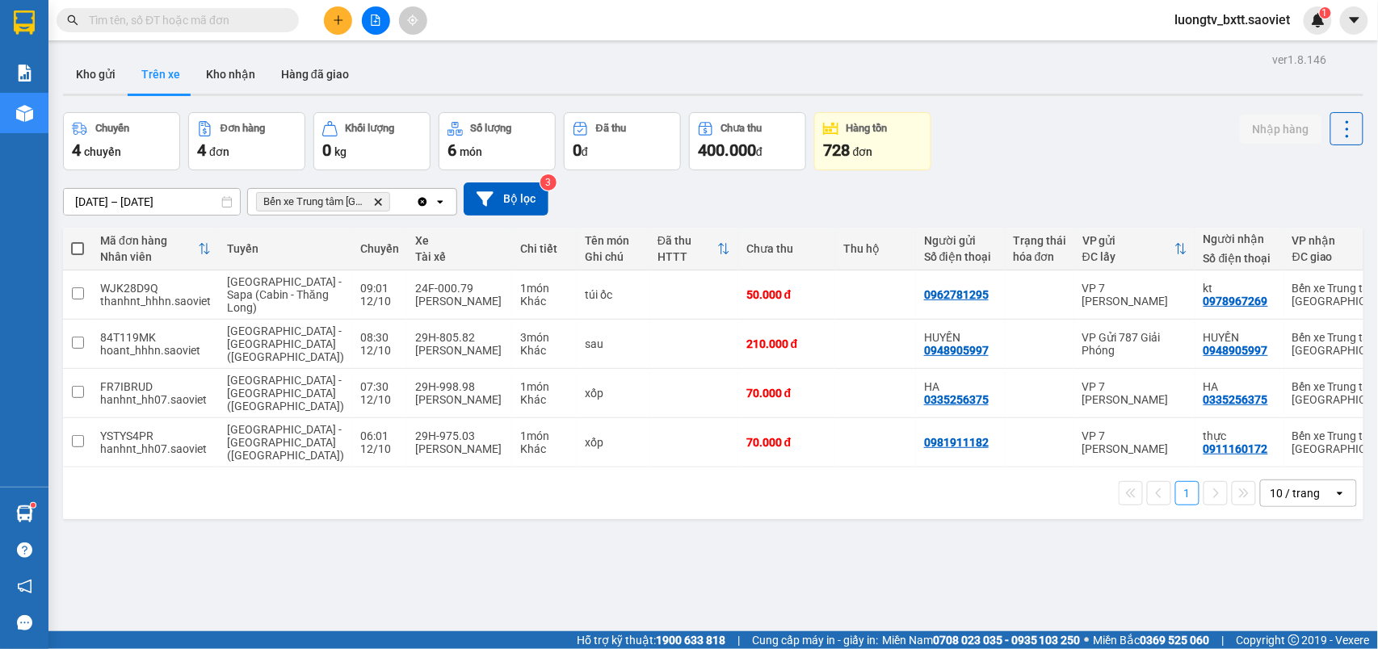
click at [1047, 137] on div "Chuyến 4 chuyến Đơn hàng 4 đơn Khối lượng 0 kg Số lượng 6 món Đã thu 0 đ Chưa t…" at bounding box center [713, 141] width 1300 height 58
click at [1018, 140] on div "Chuyến 4 chuyến Đơn hàng 4 đơn Khối lượng 0 kg Số lượng 6 món Đã thu 0 đ Chưa t…" at bounding box center [713, 141] width 1300 height 58
click at [1008, 118] on div "Chuyến 4 chuyến Đơn hàng 4 đơn Khối lượng 0 kg Số lượng 6 món Đã thu 0 đ Chưa t…" at bounding box center [713, 141] width 1300 height 58
click at [107, 72] on button "Kho gửi" at bounding box center [95, 74] width 65 height 39
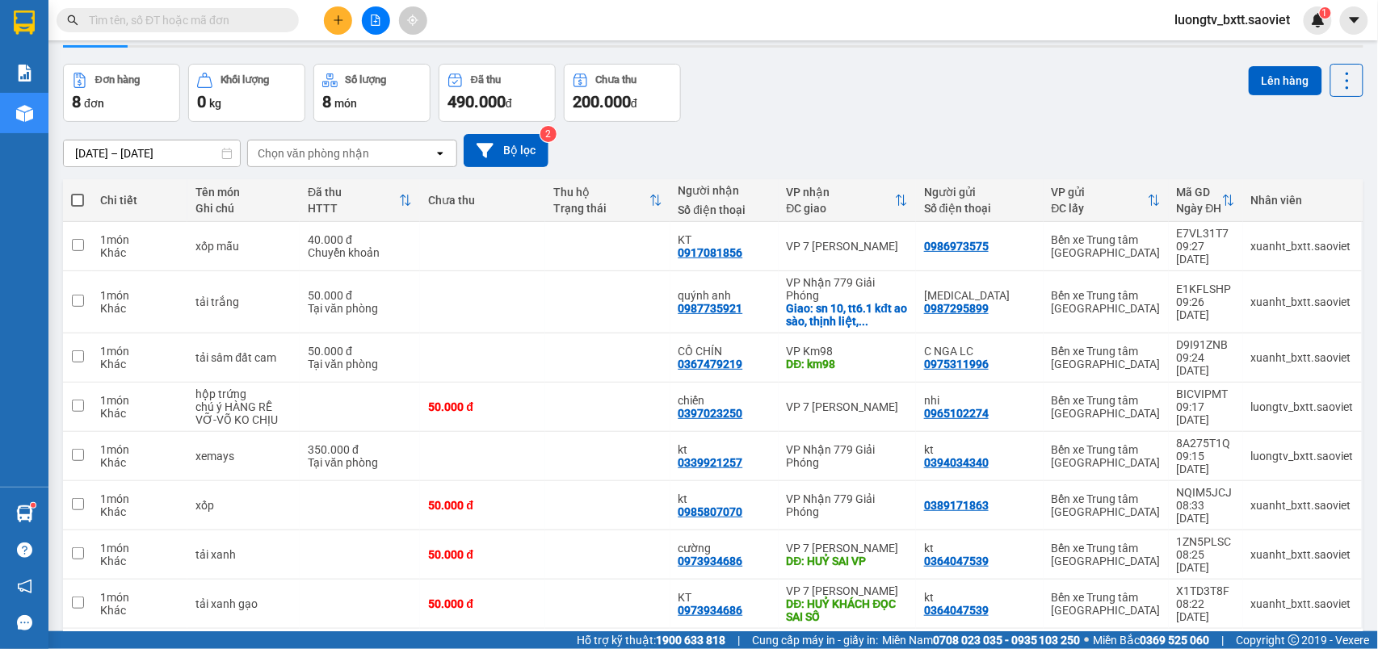
scroll to position [74, 0]
